Goal: Task Accomplishment & Management: Manage account settings

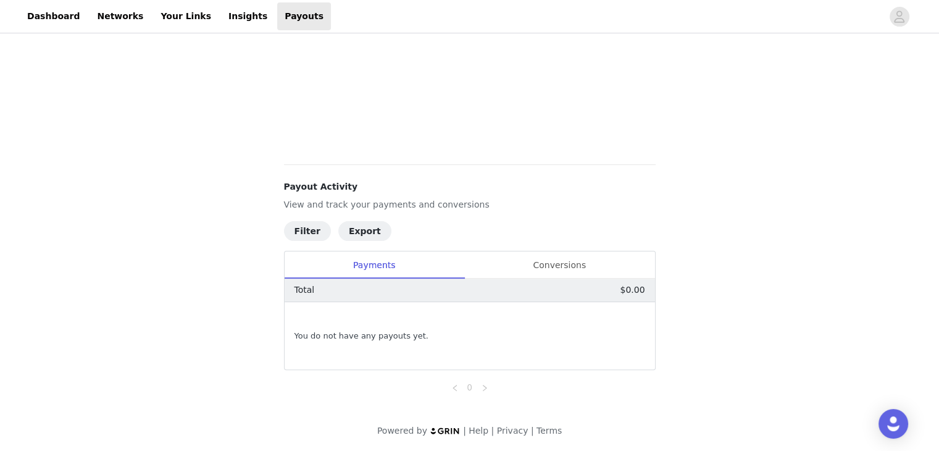
scroll to position [332, 0]
drag, startPoint x: 553, startPoint y: 270, endPoint x: 544, endPoint y: 271, distance: 8.7
click at [553, 270] on div "Conversions" at bounding box center [559, 265] width 191 height 28
click at [362, 270] on div "Payments" at bounding box center [375, 265] width 180 height 28
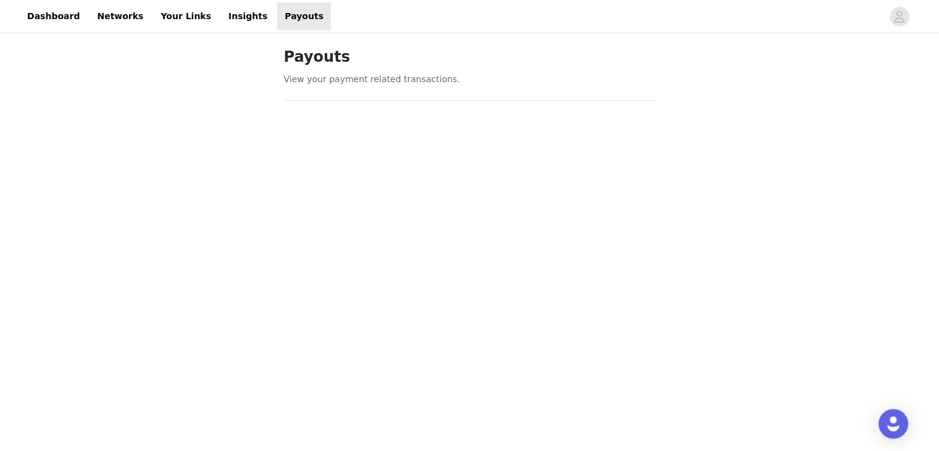
scroll to position [0, 0]
click at [160, 18] on link "Your Links" at bounding box center [185, 16] width 65 height 28
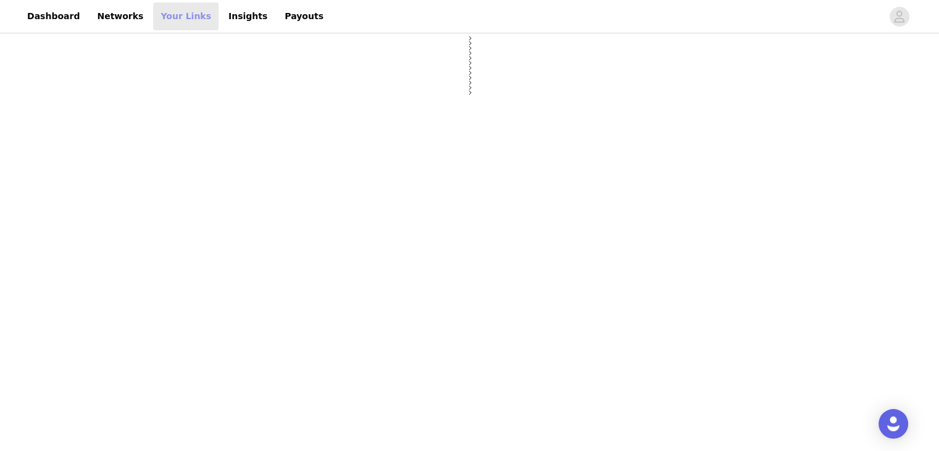
select select "12"
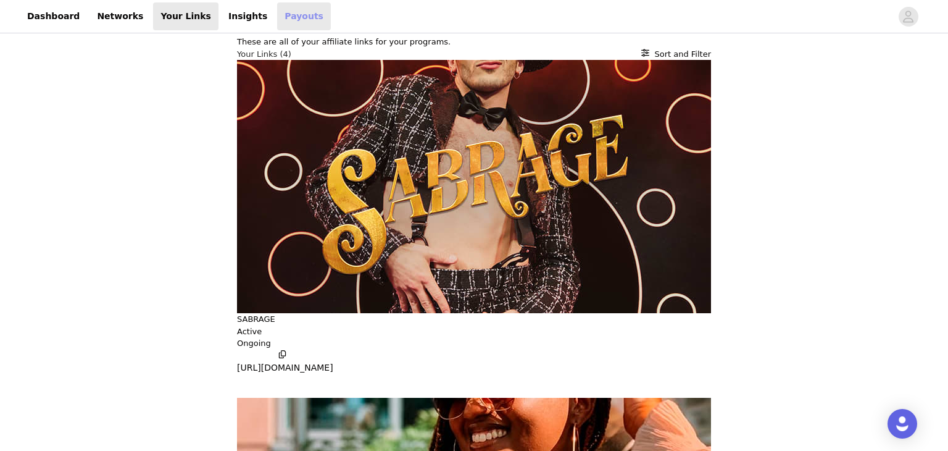
click at [277, 15] on link "Payouts" at bounding box center [304, 16] width 54 height 28
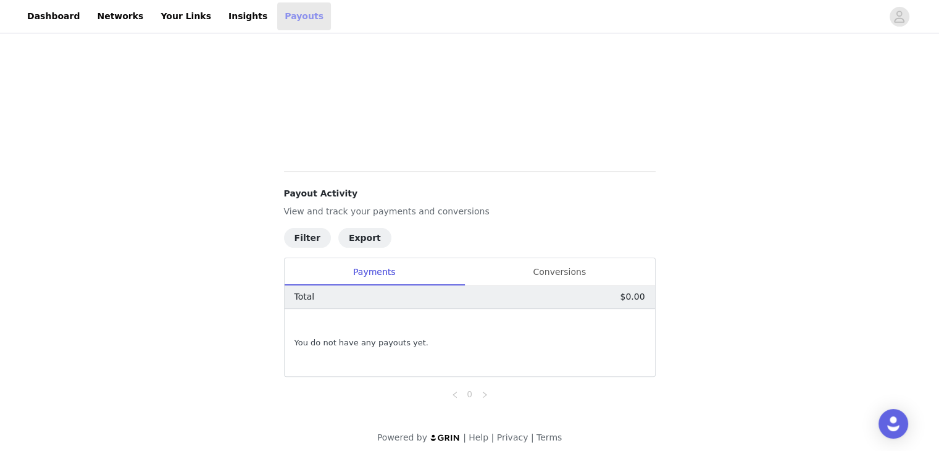
scroll to position [332, 0]
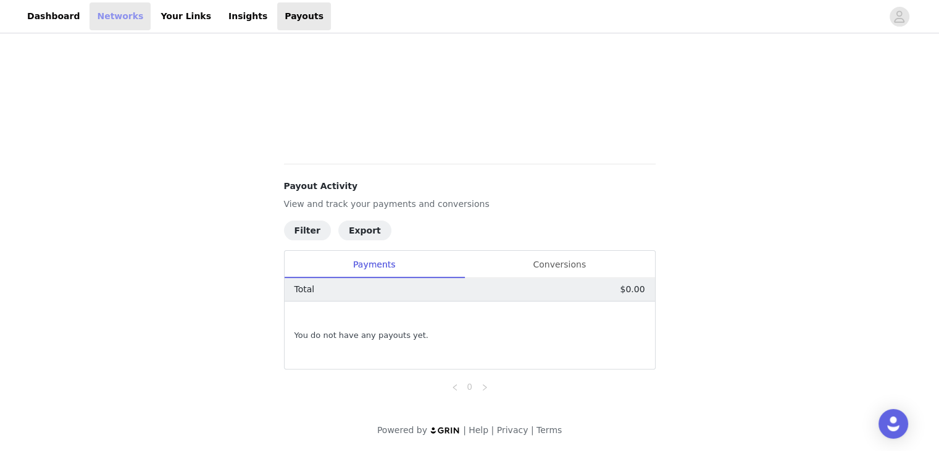
click at [91, 14] on link "Networks" at bounding box center [120, 16] width 61 height 28
